Goal: Check status: Check status

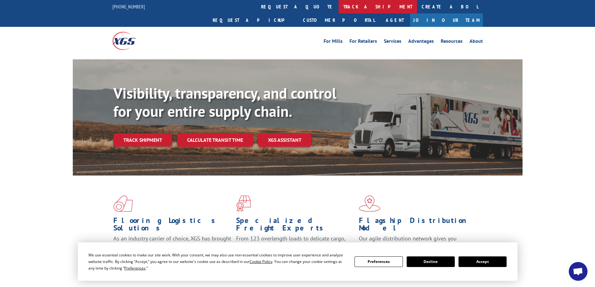
click at [339, 8] on link "track a shipment" at bounding box center [378, 6] width 78 height 13
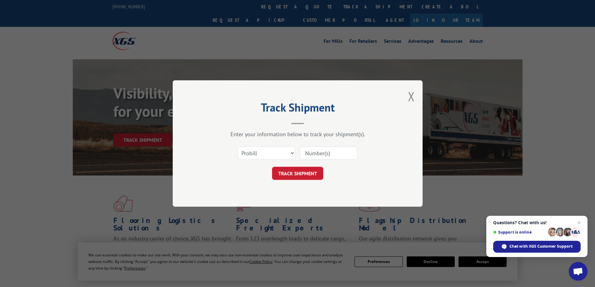
click at [407, 98] on div "Track Shipment Enter your information below to track your shipment(s). Select c…" at bounding box center [298, 143] width 250 height 127
click at [411, 97] on button "Close modal" at bounding box center [411, 96] width 7 height 17
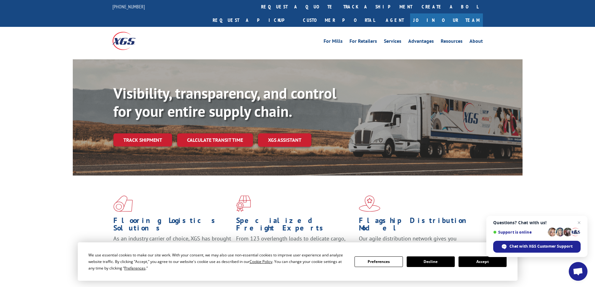
click at [548, 38] on div "For Mills For Retailers Services Advantages Resources About For Mills For Retai…" at bounding box center [297, 41] width 595 height 28
click at [339, 9] on link "track a shipment" at bounding box center [378, 6] width 78 height 13
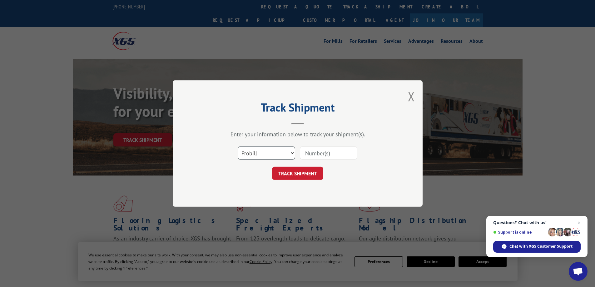
click at [273, 149] on select "Select category... Probill BOL PO" at bounding box center [267, 153] width 58 height 13
click at [333, 155] on input at bounding box center [329, 153] width 58 height 13
drag, startPoint x: 334, startPoint y: 156, endPoint x: 338, endPoint y: 156, distance: 4.4
click at [334, 156] on input at bounding box center [329, 153] width 58 height 13
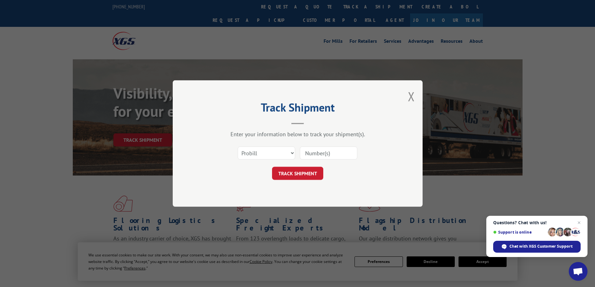
paste input "17596143"
type input "17596143"
click at [312, 174] on button "TRACK SHIPMENT" at bounding box center [297, 173] width 51 height 13
